Goal: Task Accomplishment & Management: Manage account settings

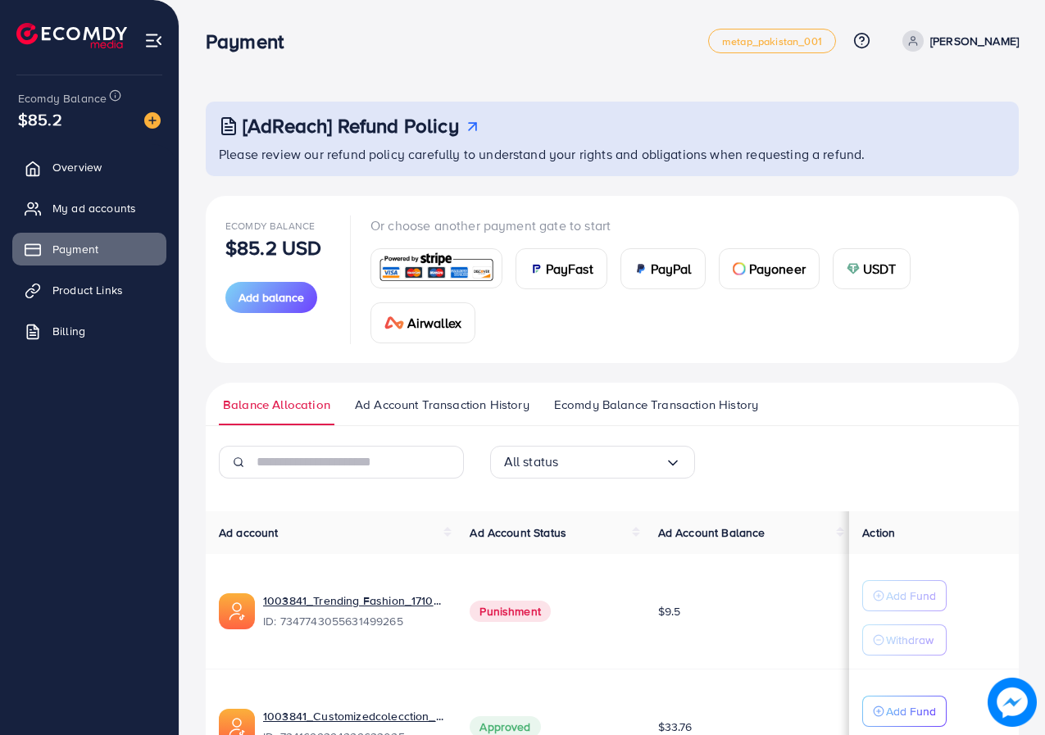
scroll to position [119, 0]
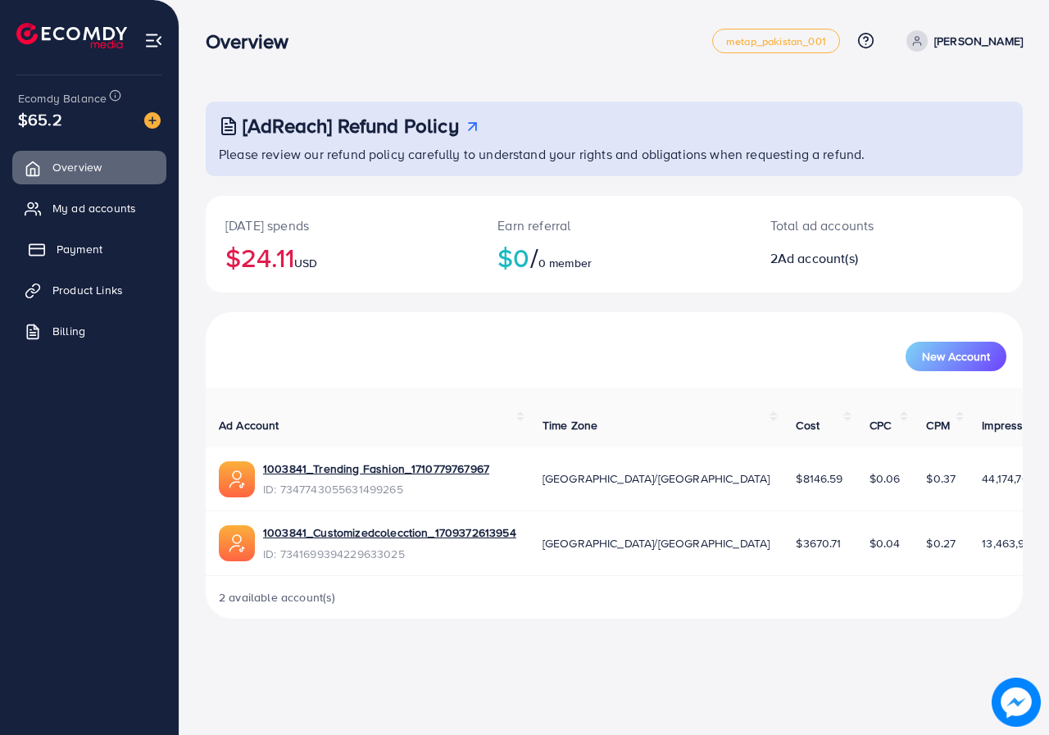
click at [62, 240] on link "Payment" at bounding box center [89, 249] width 154 height 33
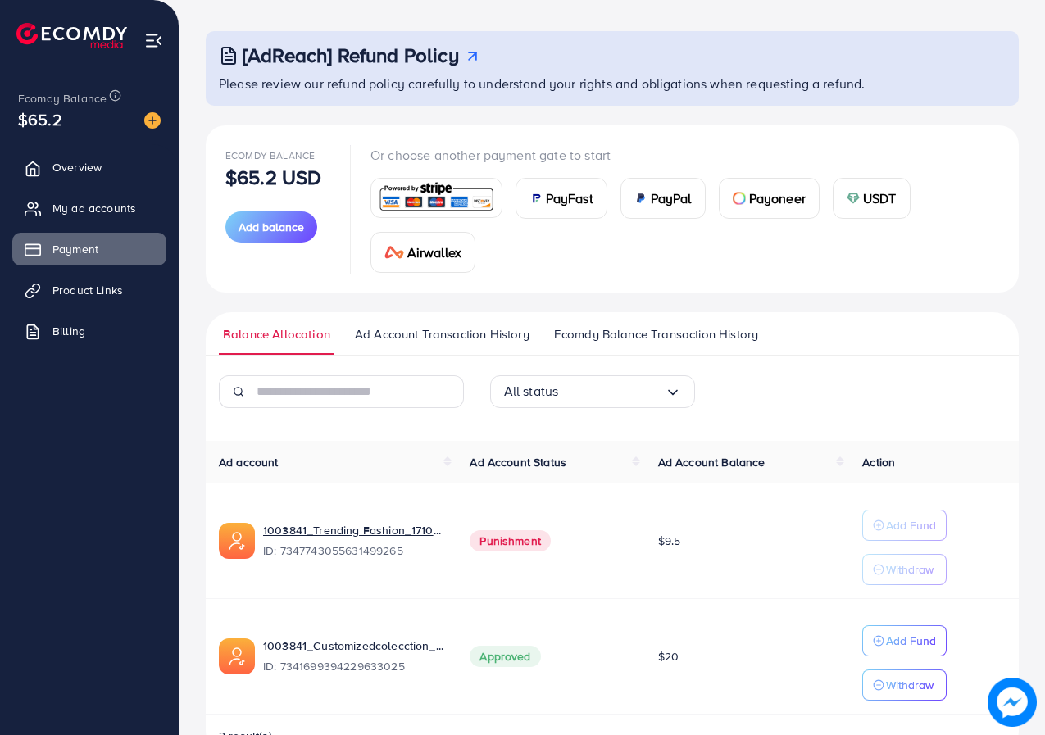
scroll to position [119, 0]
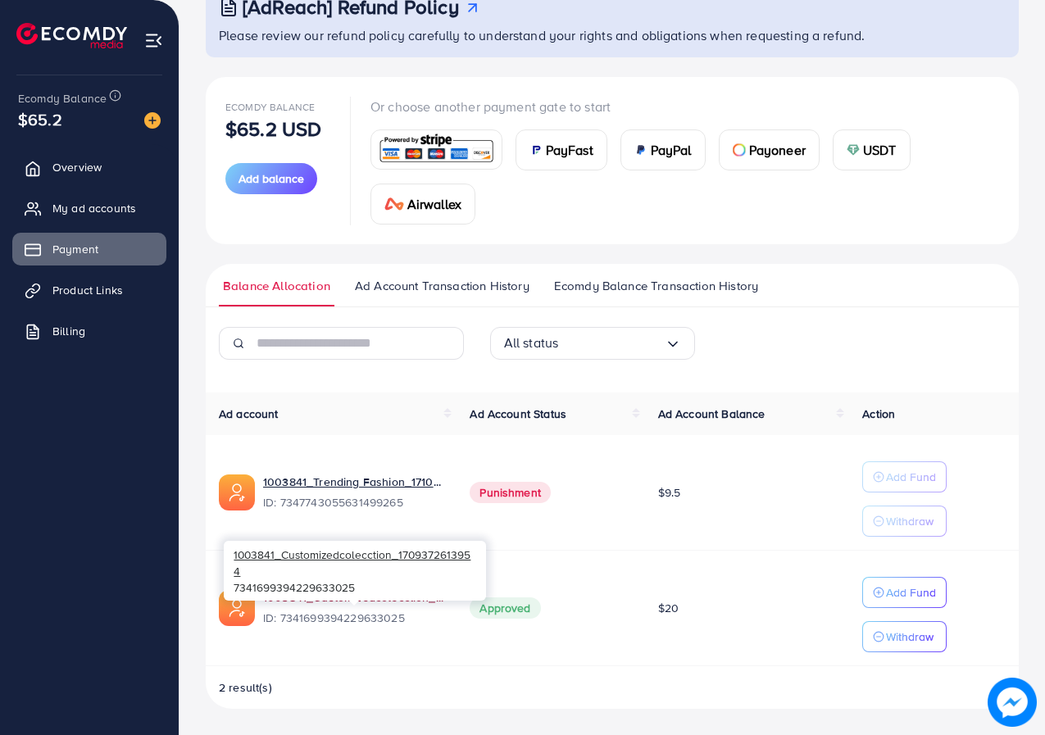
click at [352, 599] on link "1003841_Customizedcolecction_1709372613954" at bounding box center [353, 597] width 180 height 16
